Goal: Task Accomplishment & Management: Manage account settings

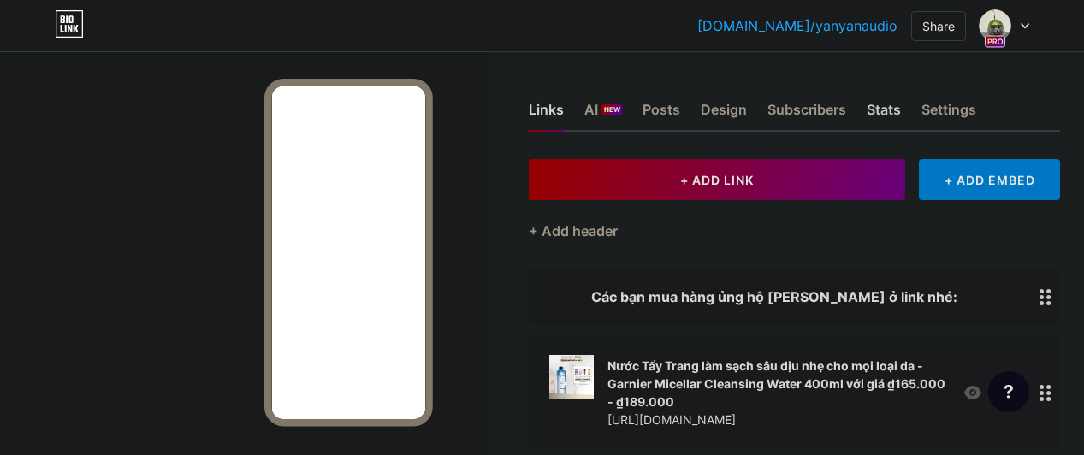
click at [890, 112] on div "Stats" at bounding box center [883, 114] width 34 height 31
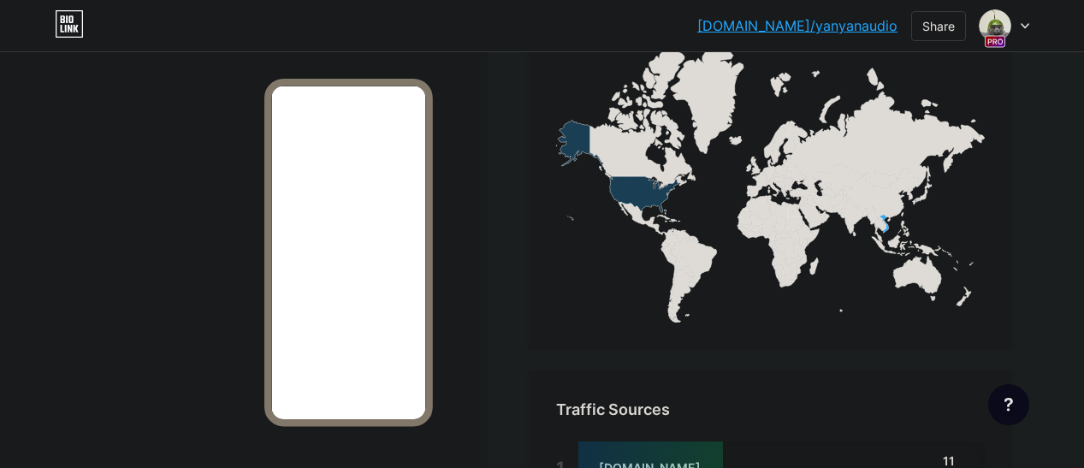
scroll to position [1186, 0]
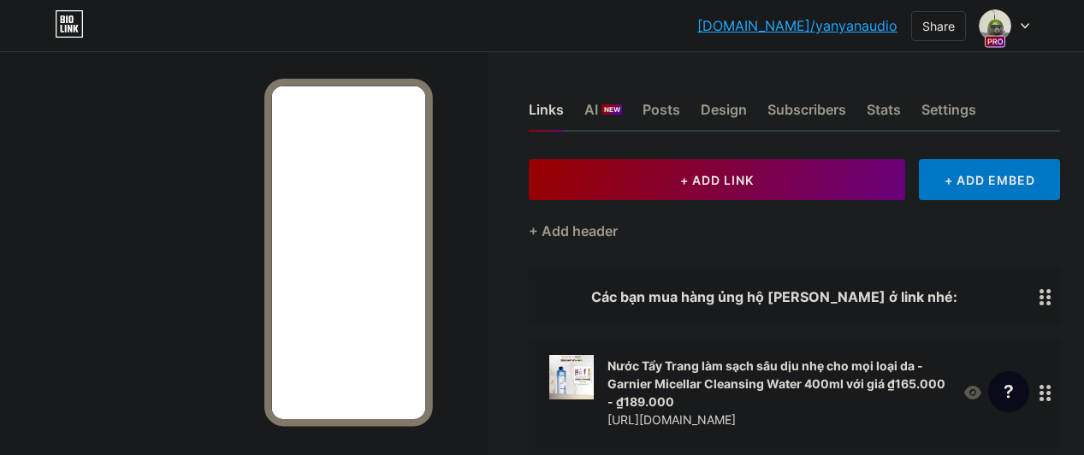
click at [1022, 24] on icon at bounding box center [1024, 26] width 7 height 4
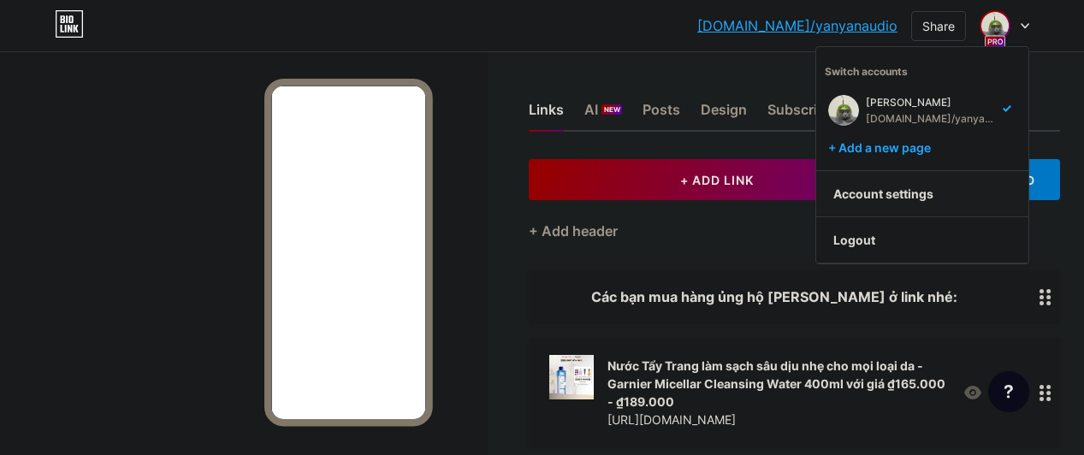
click at [892, 189] on link "Account settings" at bounding box center [922, 194] width 212 height 46
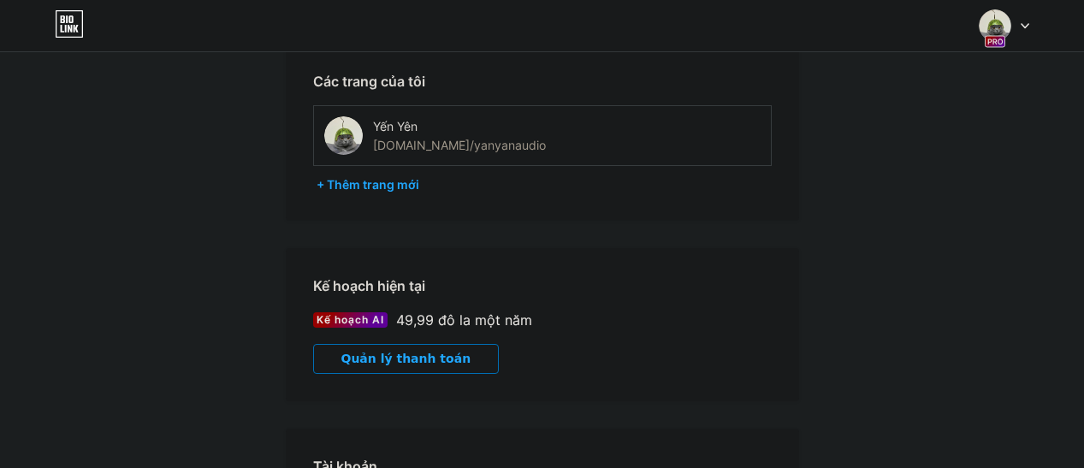
scroll to position [86, 0]
click at [413, 363] on font "Quản lý thanh toán" at bounding box center [406, 359] width 130 height 14
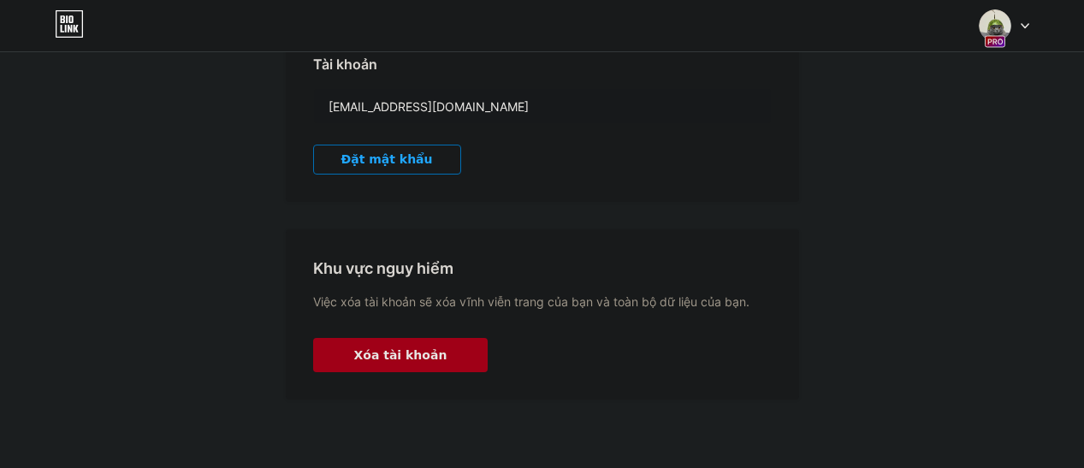
scroll to position [146, 0]
